Goal: Task Accomplishment & Management: Use online tool/utility

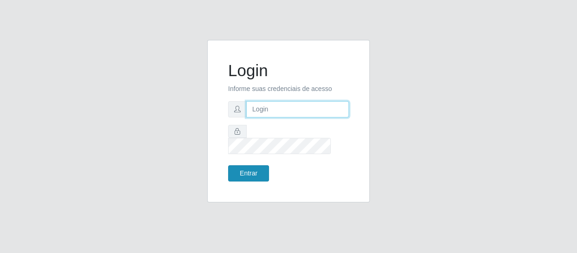
type input "[EMAIL_ADDRESS][DOMAIN_NAME]"
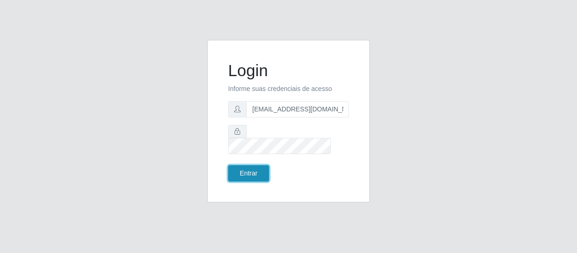
click at [247, 165] on button "Entrar" at bounding box center [248, 173] width 41 height 16
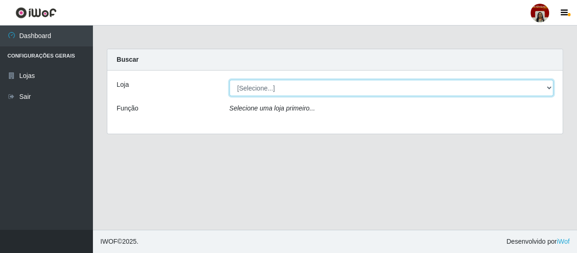
click at [548, 91] on select "[Selecione...] Mar Vermelho - Loja 04" at bounding box center [392, 88] width 324 height 16
select select "251"
click at [230, 80] on select "[Selecione...] Mar Vermelho - Loja 04" at bounding box center [392, 88] width 324 height 16
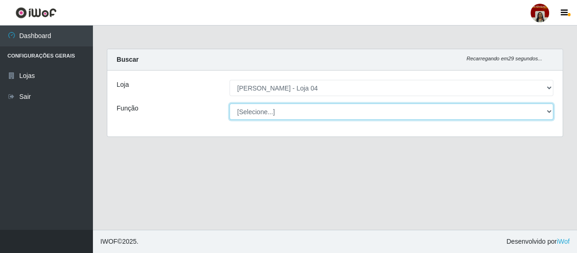
drag, startPoint x: 549, startPoint y: 112, endPoint x: 539, endPoint y: 116, distance: 10.0
click at [549, 112] on select "[Selecione...] ASG ASG + ASG ++ Auxiliar de Depósito Auxiliar de Depósito + Aux…" at bounding box center [392, 112] width 324 height 16
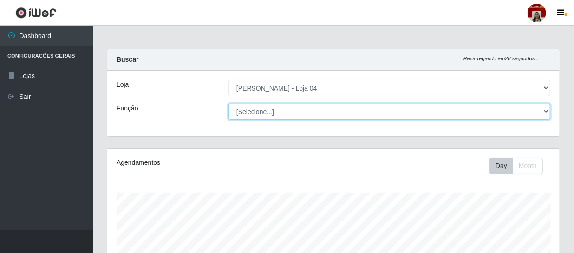
scroll to position [193, 453]
select select "22"
click at [229, 104] on select "[Selecione...] ASG ASG + ASG ++ Auxiliar de Depósito Auxiliar de Depósito + Aux…" at bounding box center [390, 112] width 322 height 16
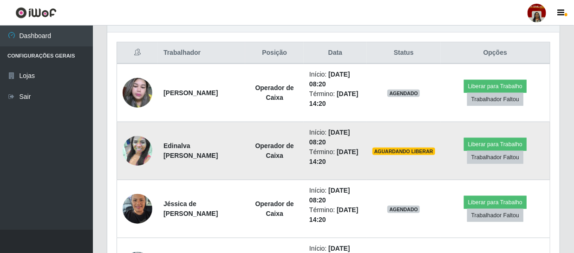
scroll to position [380, 0]
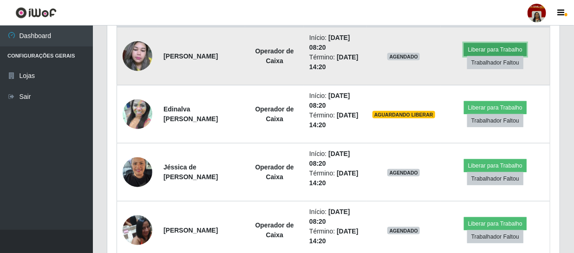
click at [494, 47] on button "Liberar para Trabalho" at bounding box center [495, 49] width 63 height 13
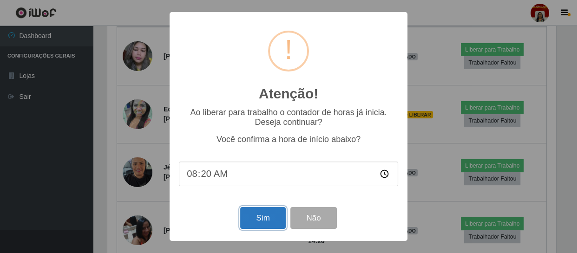
click at [264, 216] on button "Sim" at bounding box center [262, 218] width 45 height 22
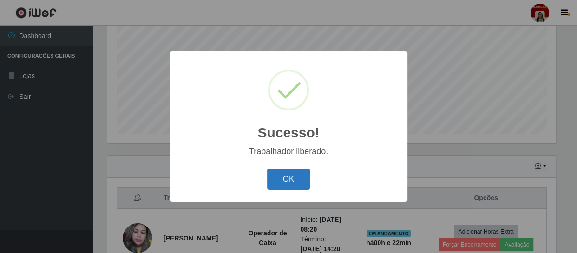
click at [280, 182] on button "OK" at bounding box center [288, 180] width 43 height 22
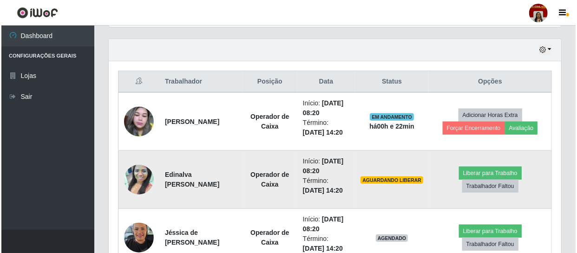
scroll to position [325, 0]
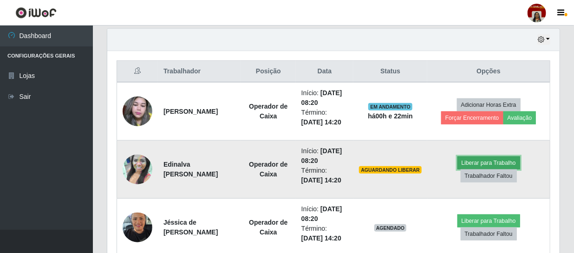
click at [484, 163] on button "Liberar para Trabalho" at bounding box center [489, 163] width 63 height 13
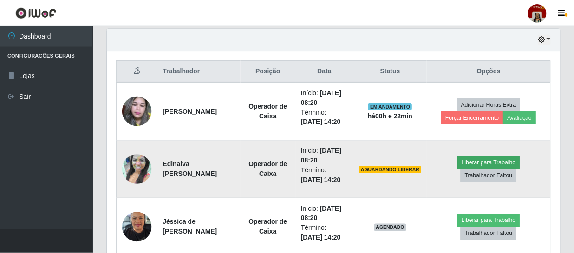
scroll to position [193, 448]
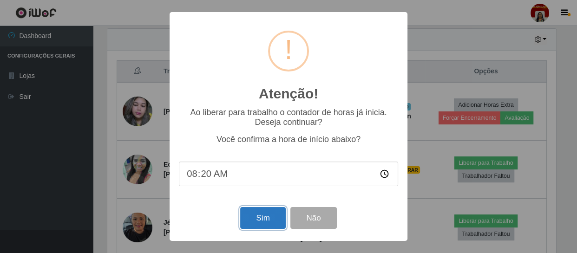
click at [256, 221] on button "Sim" at bounding box center [262, 218] width 45 height 22
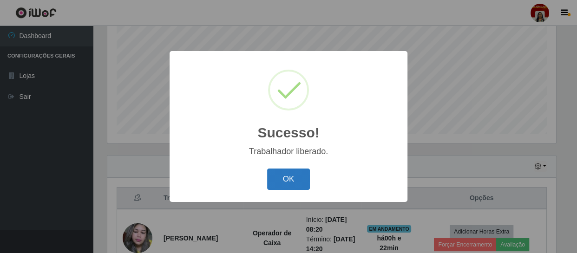
click at [287, 185] on button "OK" at bounding box center [288, 180] width 43 height 22
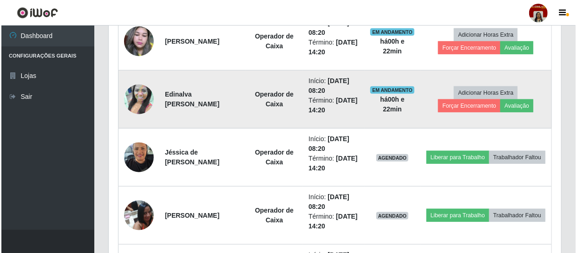
scroll to position [409, 0]
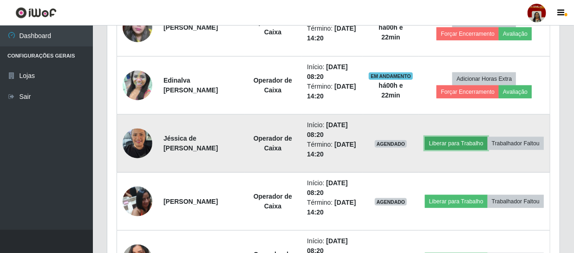
click at [488, 138] on button "Liberar para Trabalho" at bounding box center [456, 143] width 63 height 13
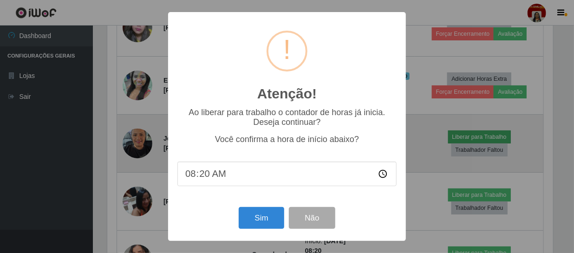
scroll to position [193, 448]
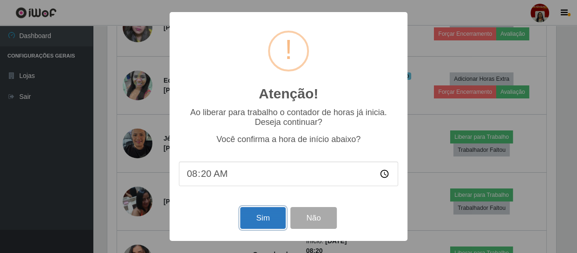
click at [243, 214] on button "Sim" at bounding box center [262, 218] width 45 height 22
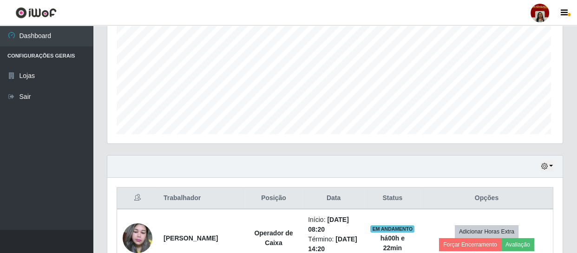
scroll to position [0, 0]
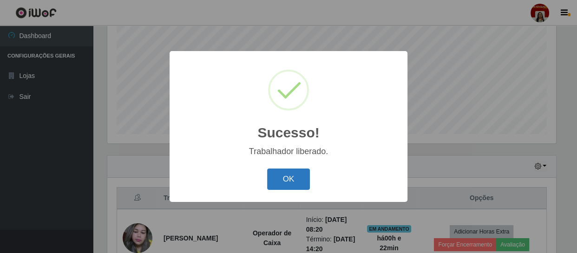
click at [293, 179] on button "OK" at bounding box center [288, 180] width 43 height 22
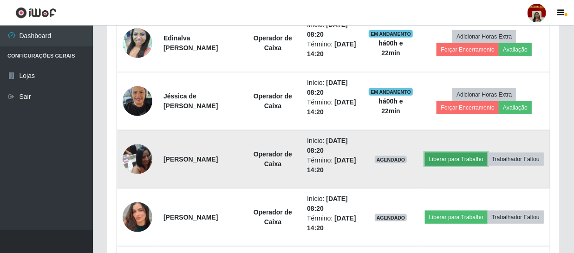
click at [477, 153] on button "Liberar para Trabalho" at bounding box center [456, 159] width 63 height 13
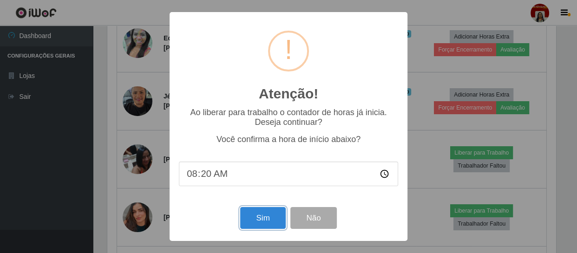
click at [269, 221] on button "Sim" at bounding box center [262, 218] width 45 height 22
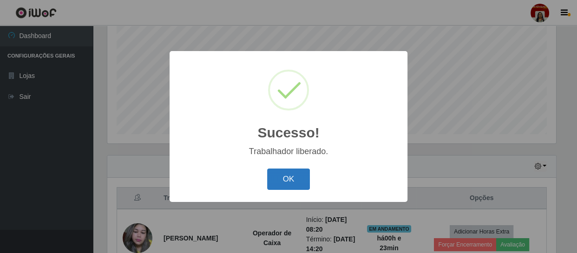
click at [291, 177] on button "OK" at bounding box center [288, 180] width 43 height 22
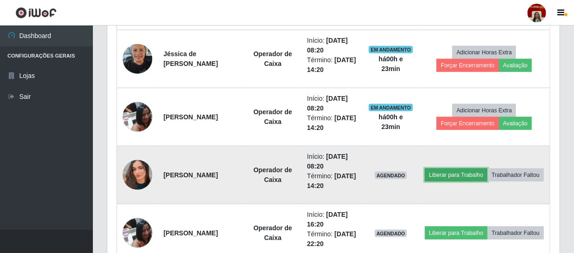
click at [488, 169] on button "Liberar para Trabalho" at bounding box center [456, 175] width 63 height 13
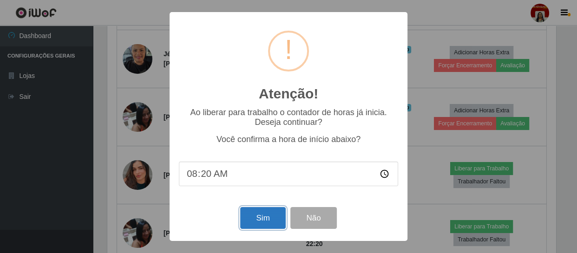
click at [247, 224] on button "Sim" at bounding box center [262, 218] width 45 height 22
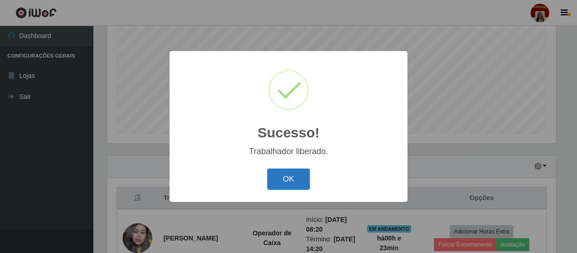
click at [279, 181] on button "OK" at bounding box center [288, 180] width 43 height 22
